Goal: Information Seeking & Learning: Get advice/opinions

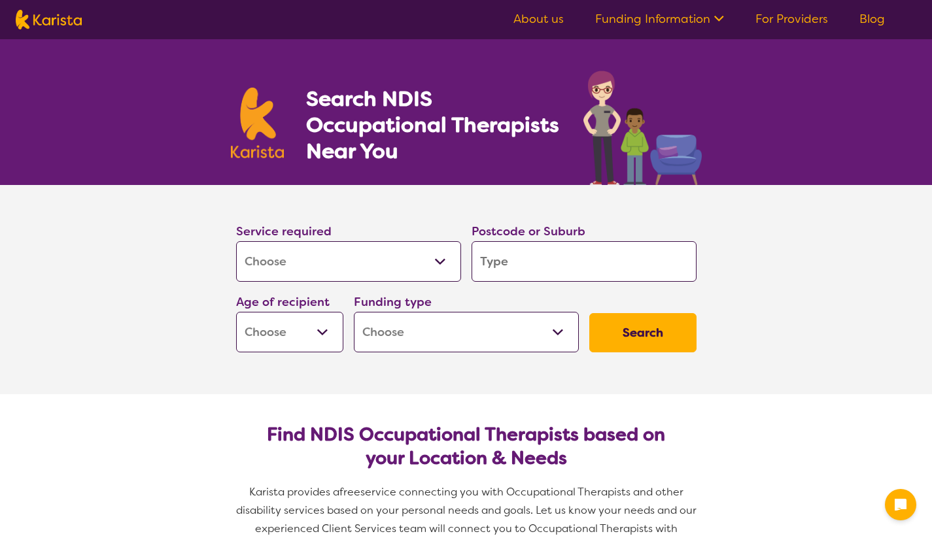
select select "[MEDICAL_DATA]"
click at [269, 283] on div "Service required Allied Health Assistant Assessment ([MEDICAL_DATA] or [MEDICAL…" at bounding box center [349, 252] width 236 height 71
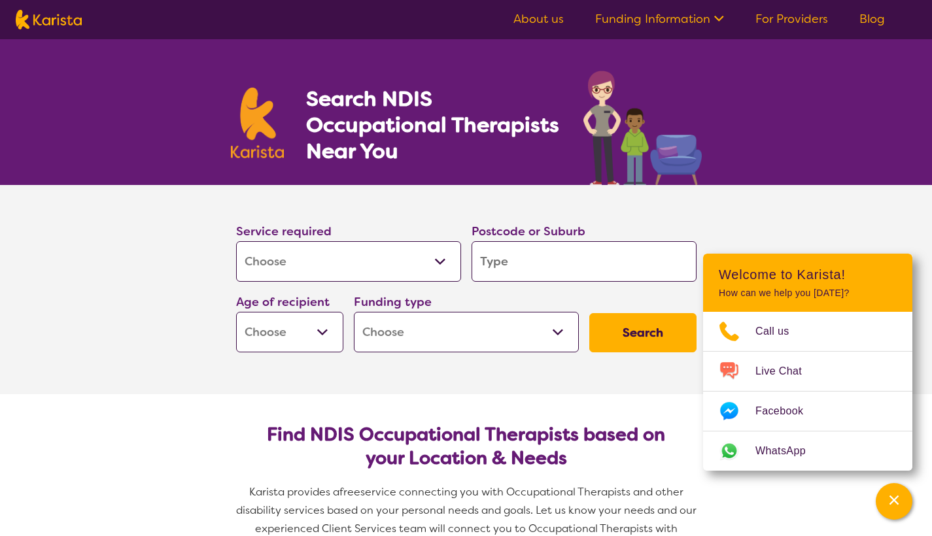
click at [527, 266] on input "search" at bounding box center [584, 261] width 225 height 41
type input "K"
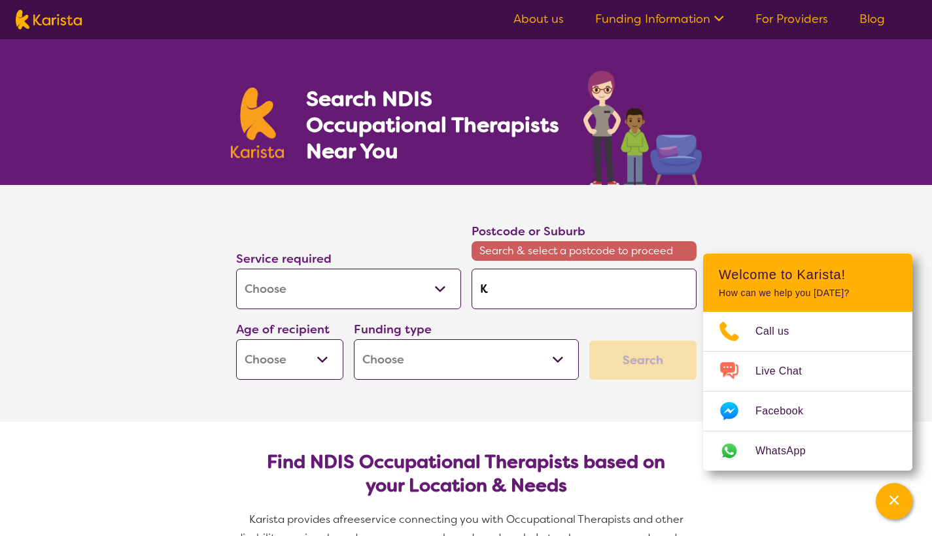
type input "Ki"
type input "Kil"
type input "Kilm"
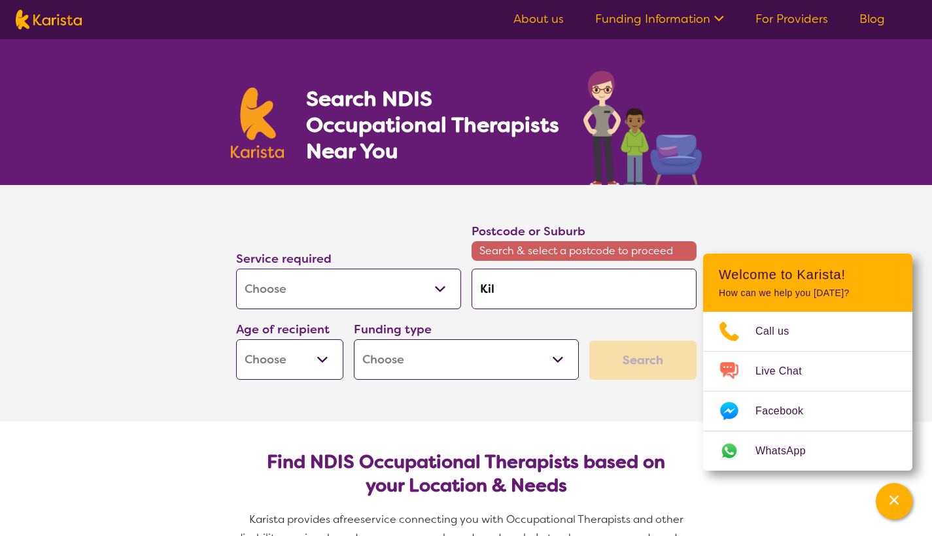
type input "Kilm"
type input "Kilmo"
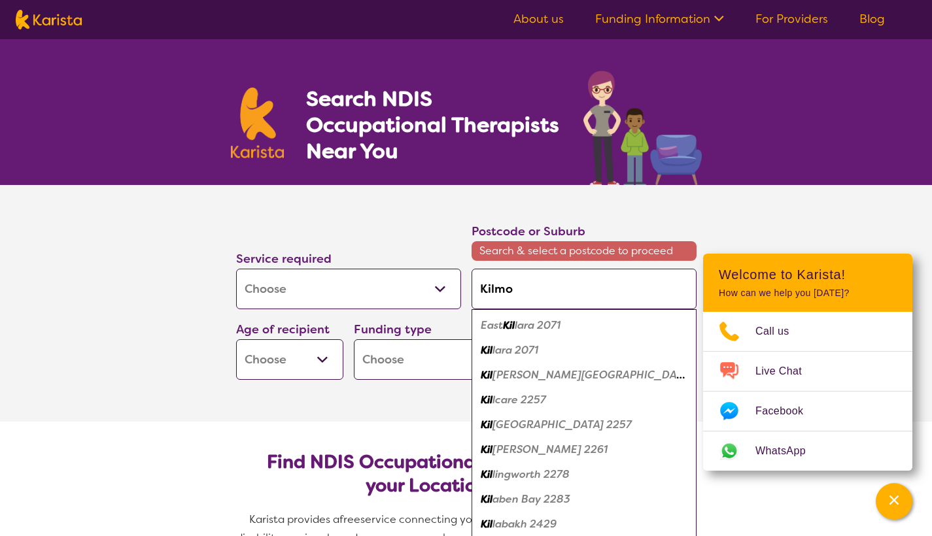
type input "Kilmor"
type input "Kilmore"
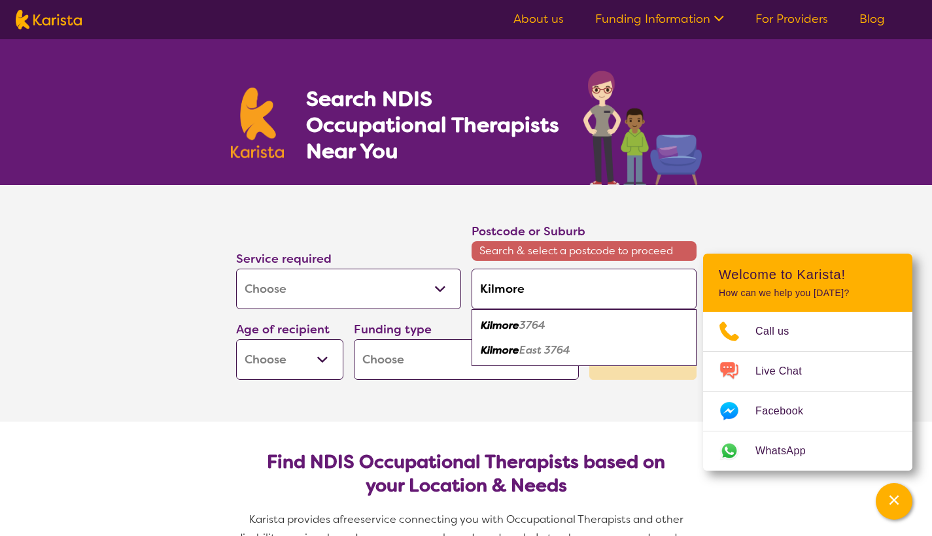
click at [512, 327] on em "Kilmore" at bounding box center [500, 326] width 39 height 14
type input "3764"
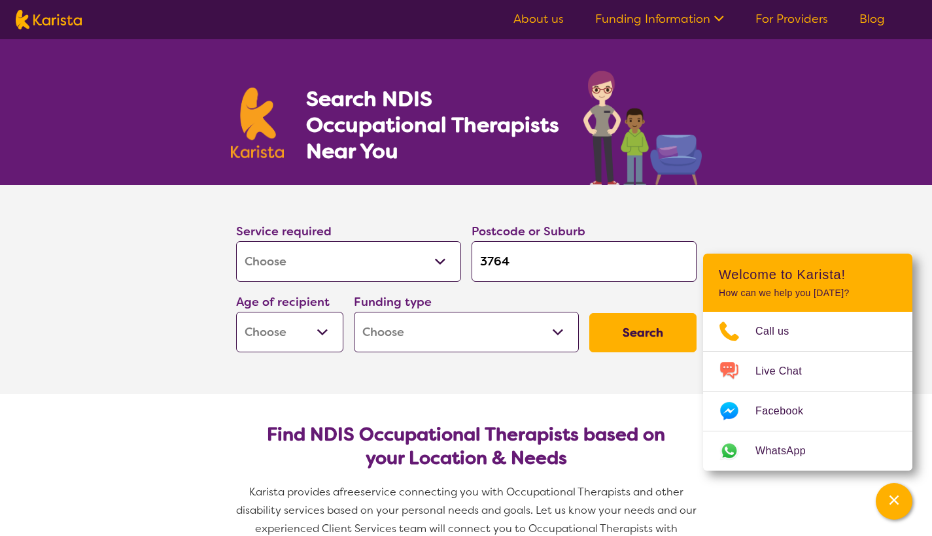
select select "AD"
select select "NDIS"
click at [630, 329] on button "Search" at bounding box center [642, 332] width 107 height 39
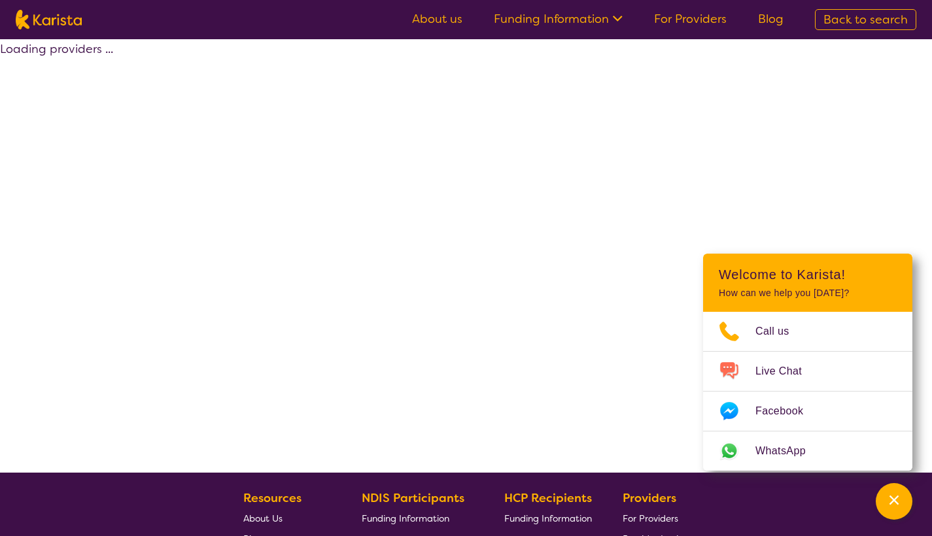
select select "by_score"
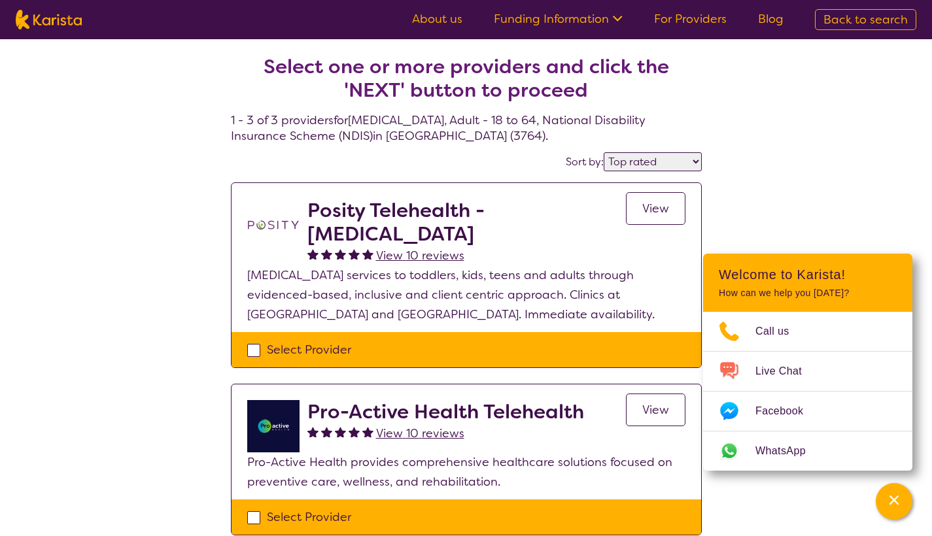
select select "[MEDICAL_DATA]"
select select "AD"
select select "NDIS"
select select "[MEDICAL_DATA]"
select select "AD"
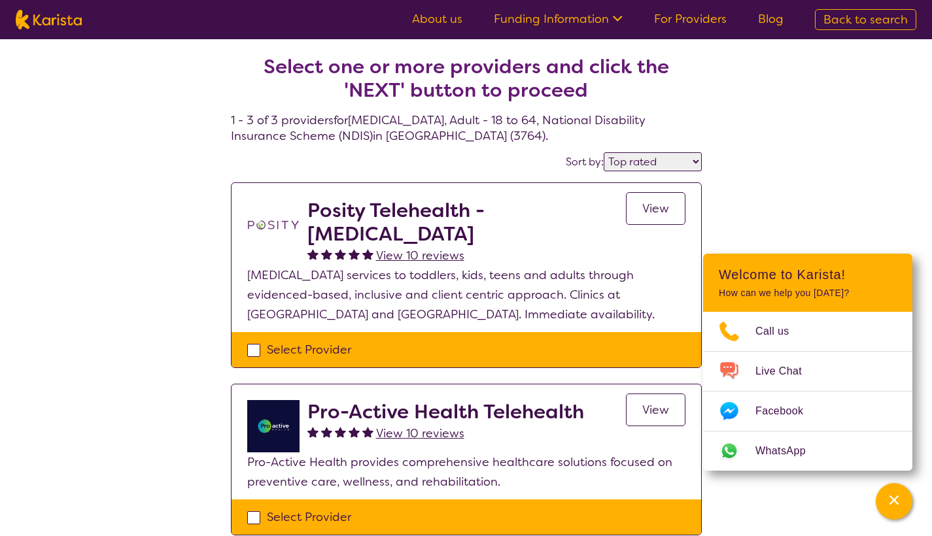
select select "NDIS"
